Goal: Obtain resource: Obtain resource

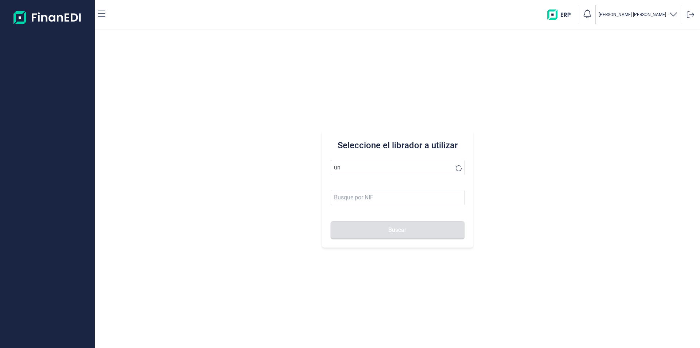
type input "u"
click at [340, 166] on input "text" at bounding box center [398, 167] width 134 height 15
click at [364, 185] on li "UN2 MAS NOSTRA SL" at bounding box center [398, 185] width 134 height 15
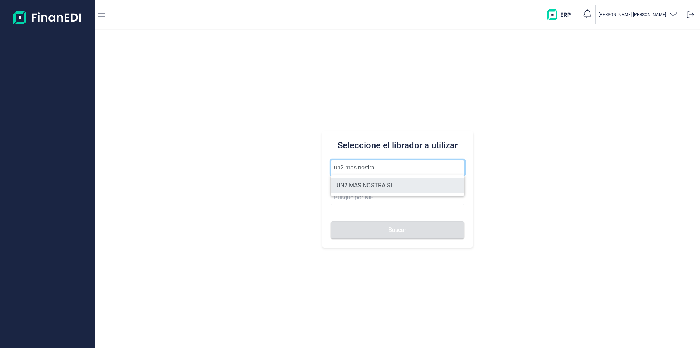
type input "UN2 MAS NOSTRA SL"
type input "B19775030"
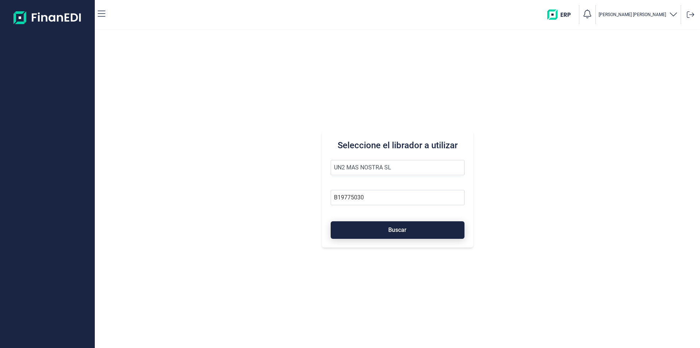
click at [366, 236] on button "Buscar" at bounding box center [398, 230] width 134 height 18
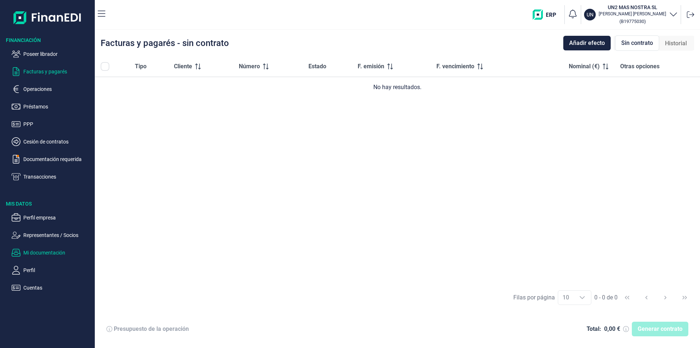
click at [50, 249] on p "Mi documentación" at bounding box center [57, 252] width 69 height 9
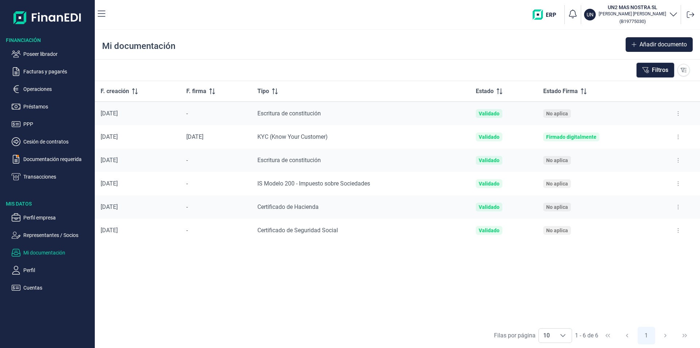
click at [678, 113] on icon at bounding box center [678, 114] width 1 height 6
click at [645, 130] on span "Ver documento" at bounding box center [633, 131] width 35 height 7
